Goal: Task Accomplishment & Management: Use online tool/utility

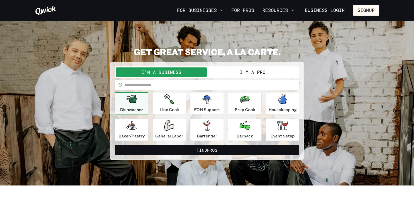
drag, startPoint x: 257, startPoint y: 74, endPoint x: 255, endPoint y: 76, distance: 3.1
click at [257, 74] on button "I'm a Pro" at bounding box center [252, 72] width 91 height 9
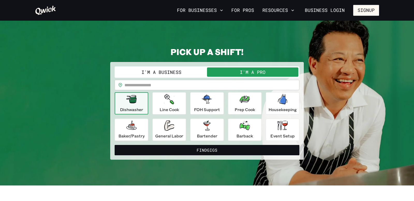
drag, startPoint x: 211, startPoint y: 153, endPoint x: 213, endPoint y: 150, distance: 3.7
click at [211, 153] on button "Find Gigs" at bounding box center [207, 150] width 185 height 10
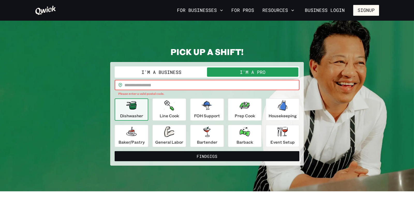
click at [161, 89] on input "text" at bounding box center [211, 85] width 175 height 10
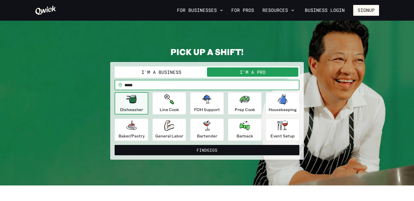
drag, startPoint x: 200, startPoint y: 86, endPoint x: 198, endPoint y: 90, distance: 3.9
click at [200, 86] on input "*****" at bounding box center [211, 85] width 175 height 10
type input "*****"
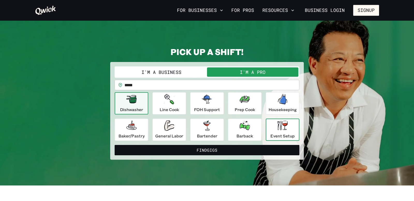
drag, startPoint x: 277, startPoint y: 127, endPoint x: 261, endPoint y: 139, distance: 20.2
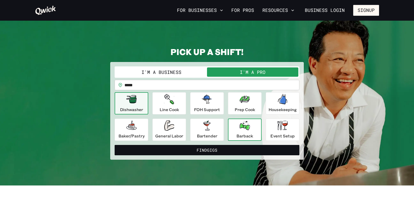
click at [277, 127] on div "Event Setup" at bounding box center [282, 130] width 24 height 19
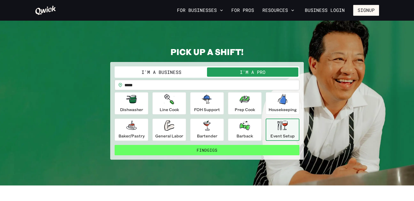
click at [233, 153] on button "Find Gigs" at bounding box center [207, 150] width 185 height 10
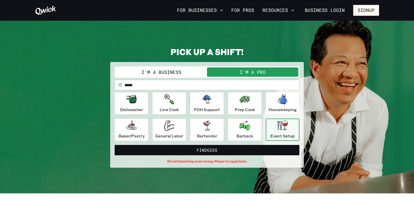
click at [150, 87] on input "*****" at bounding box center [211, 85] width 175 height 10
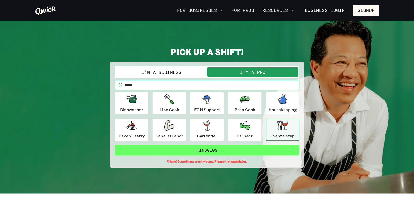
click at [227, 155] on button "Find Gigs" at bounding box center [207, 150] width 185 height 10
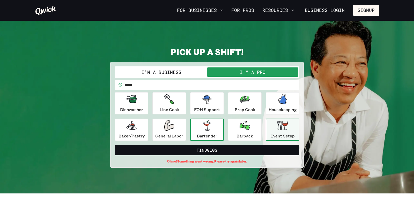
click at [216, 133] on p "Bartender" at bounding box center [207, 136] width 20 height 6
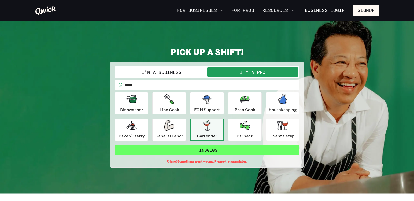
click at [213, 145] on button "Find Gigs" at bounding box center [207, 150] width 185 height 10
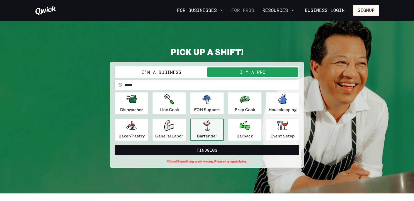
click at [248, 11] on link "For Pros" at bounding box center [242, 10] width 27 height 9
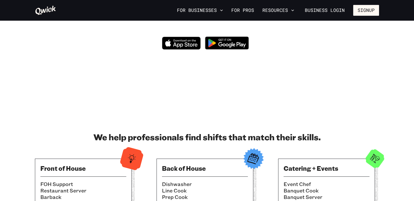
scroll to position [45, 0]
